Goal: Task Accomplishment & Management: Use online tool/utility

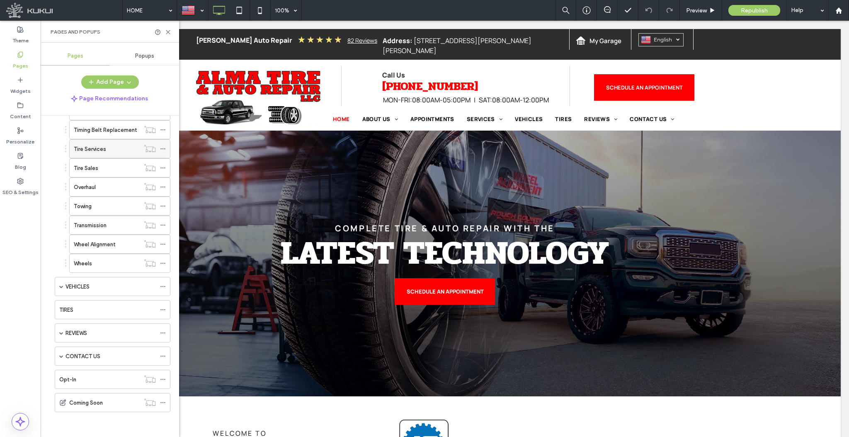
click at [163, 145] on span at bounding box center [163, 149] width 6 height 12
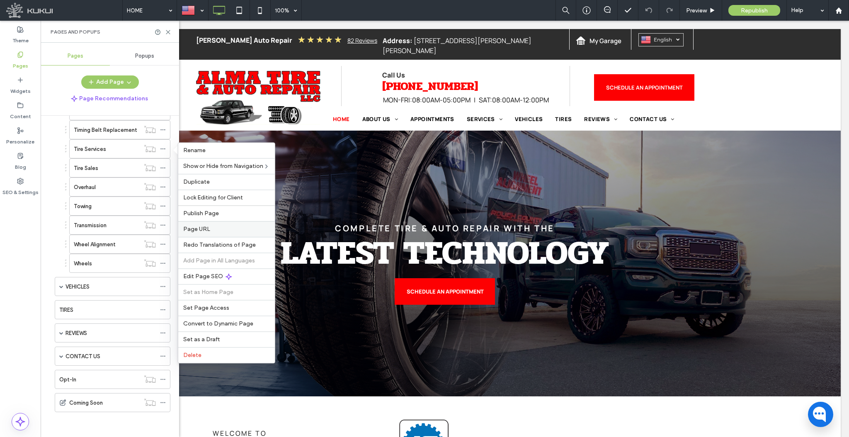
click at [203, 231] on span "Page URL" at bounding box center [196, 228] width 27 height 7
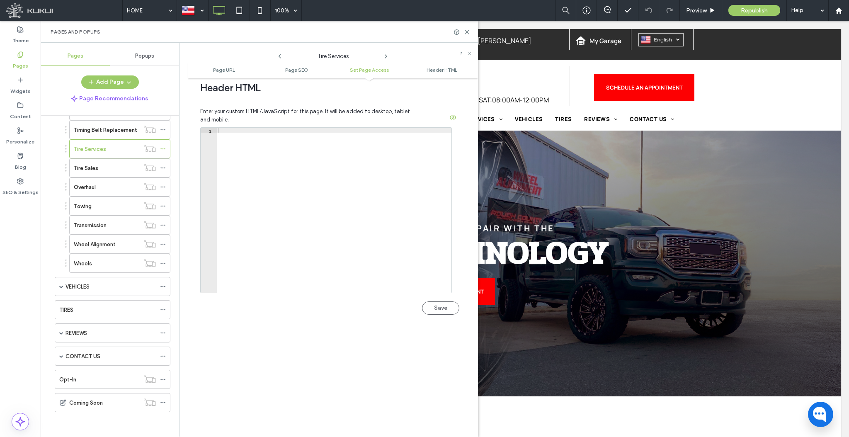
scroll to position [648, 0]
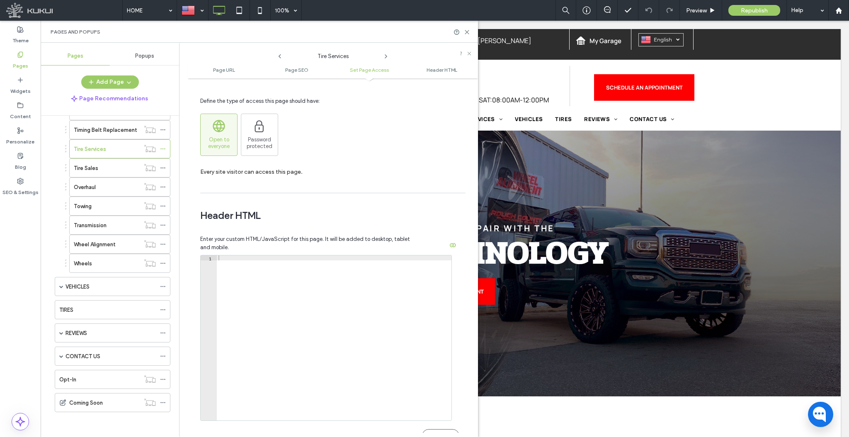
click at [385, 57] on icon at bounding box center [386, 56] width 7 height 7
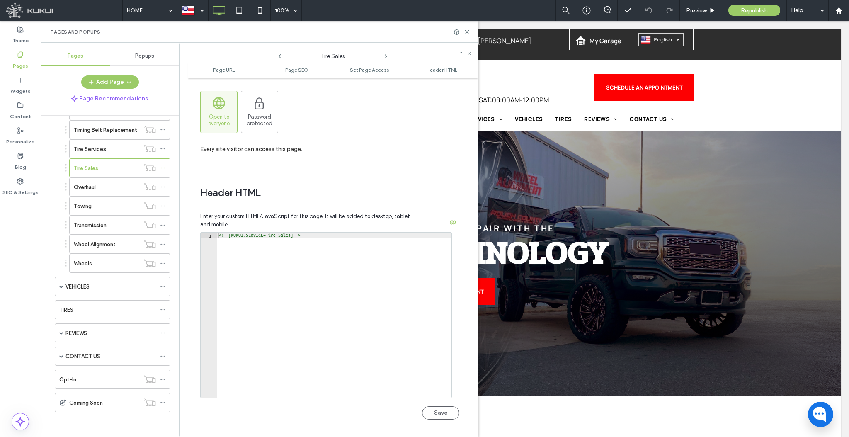
scroll to position [764, 0]
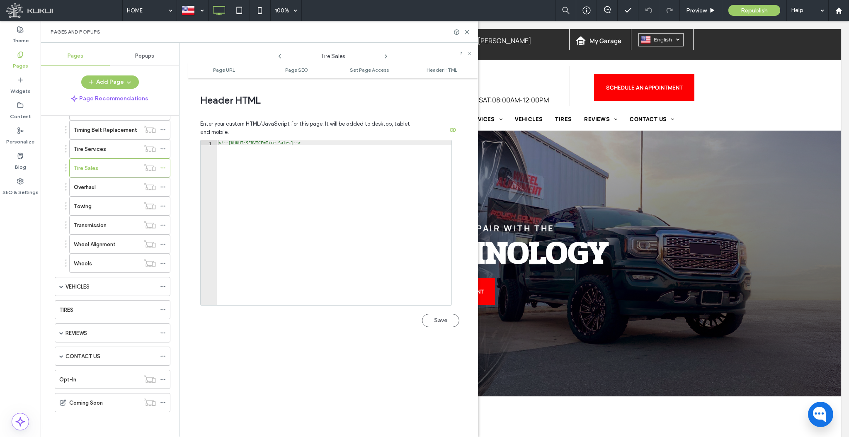
type textarea "**********"
click at [295, 162] on div "<!-- [KUKUI:SERVICE=Tire Sales] -->" at bounding box center [334, 227] width 235 height 175
click at [281, 58] on icon at bounding box center [279, 56] width 7 height 7
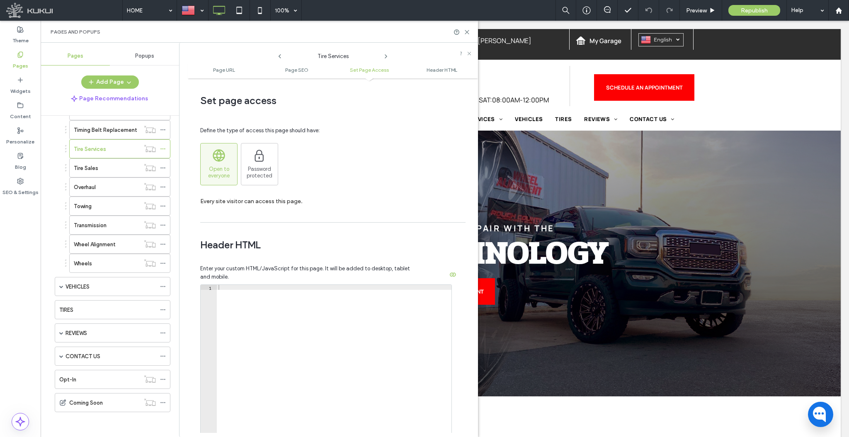
scroll to position [663, 0]
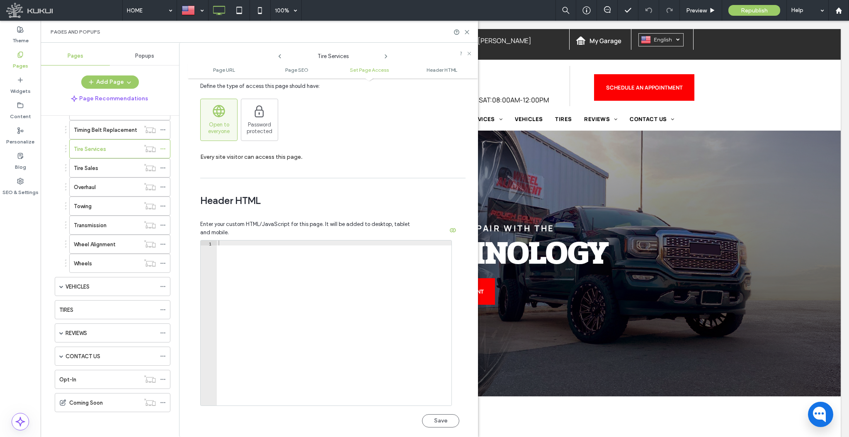
click at [269, 252] on div at bounding box center [334, 327] width 235 height 175
paste textarea "**********"
click at [290, 247] on div "<!-- [KUKUI:SERVICE=Tire Sales] -->" at bounding box center [334, 327] width 235 height 175
click at [292, 246] on div "<!-- [KUKUI:SERVICE=Tire Sales] -->" at bounding box center [334, 327] width 235 height 175
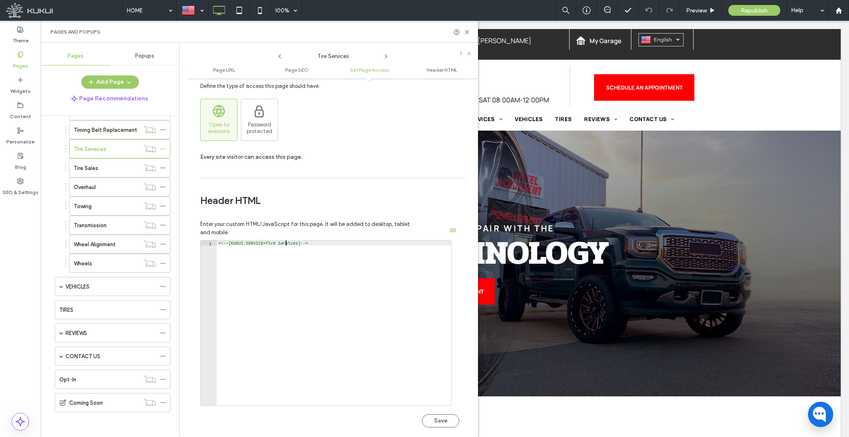
click at [285, 248] on div "<!-- [KUKUI:SERVICE=Tire Sarvices] -->" at bounding box center [334, 327] width 235 height 175
type textarea "**********"
click at [436, 427] on button "Save" at bounding box center [440, 420] width 37 height 13
click at [754, 10] on span "Republish" at bounding box center [754, 10] width 27 height 7
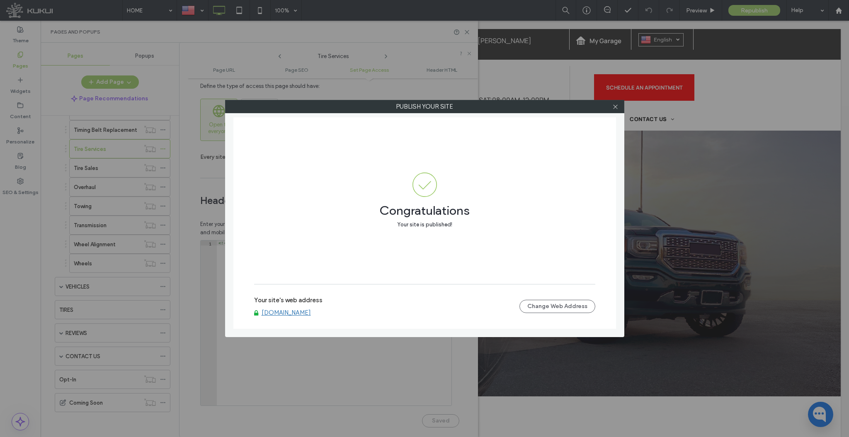
click at [326, 301] on div "Your site's web address [DOMAIN_NAME]" at bounding box center [386, 306] width 265 height 20
click at [311, 310] on link "[DOMAIN_NAME]" at bounding box center [286, 312] width 49 height 7
